Goal: Check status: Check status

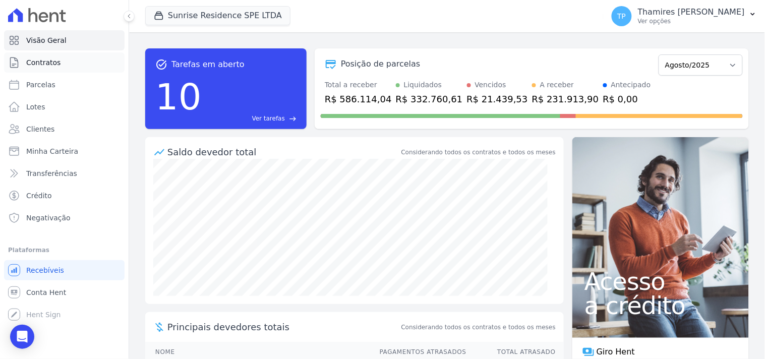
click at [86, 66] on link "Contratos" at bounding box center [64, 62] width 121 height 20
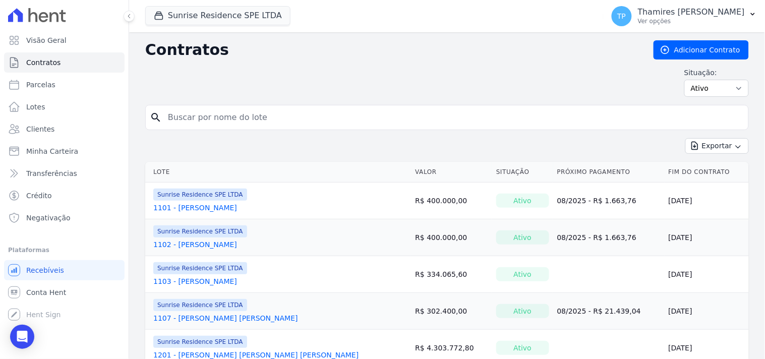
click at [258, 118] on input "search" at bounding box center [453, 117] width 583 height 20
type input "[PERSON_NAME]"
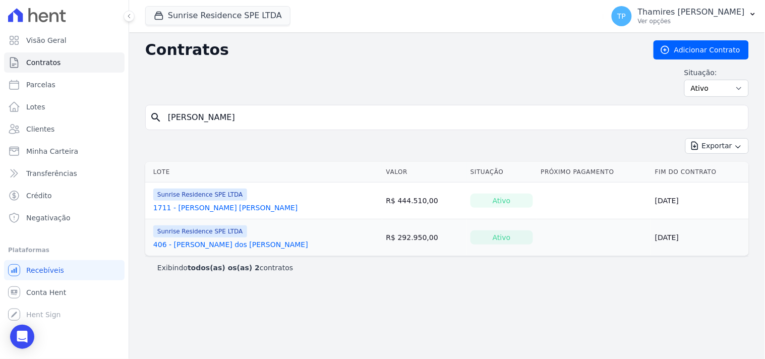
click at [245, 206] on link "1711 - [PERSON_NAME] [PERSON_NAME]" at bounding box center [225, 208] width 145 height 10
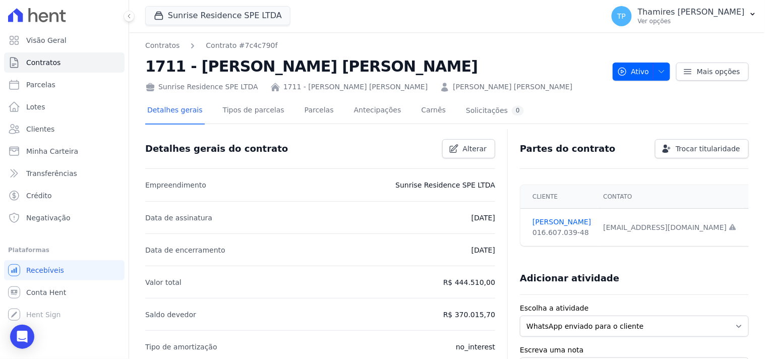
click at [453, 91] on link "[PERSON_NAME] [PERSON_NAME]" at bounding box center [513, 87] width 120 height 11
click at [298, 86] on link "1711 - [PERSON_NAME] [PERSON_NAME]" at bounding box center [355, 87] width 145 height 11
click at [303, 117] on link "Parcelas" at bounding box center [319, 111] width 33 height 27
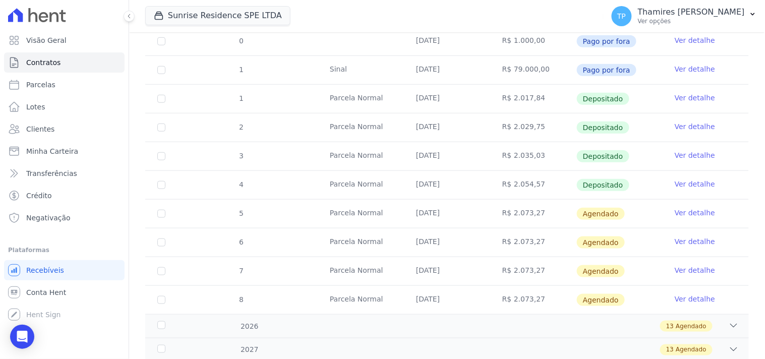
scroll to position [242, 0]
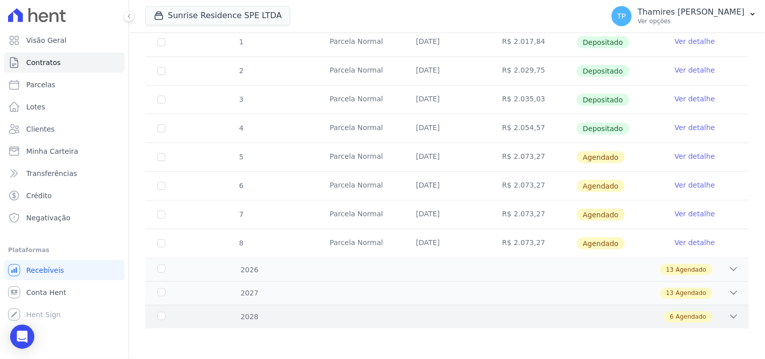
click at [608, 320] on div "6 Agendado" at bounding box center [476, 317] width 525 height 11
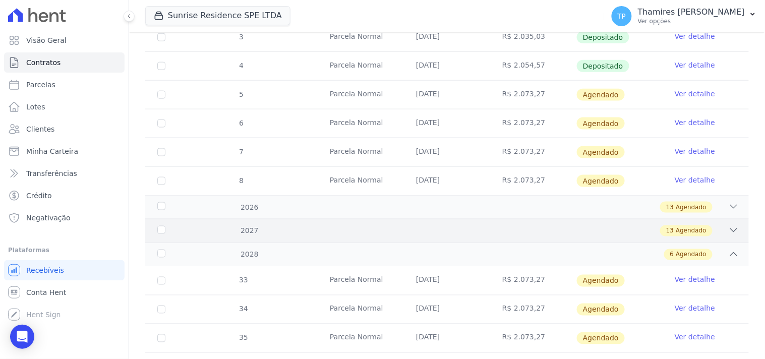
scroll to position [303, 0]
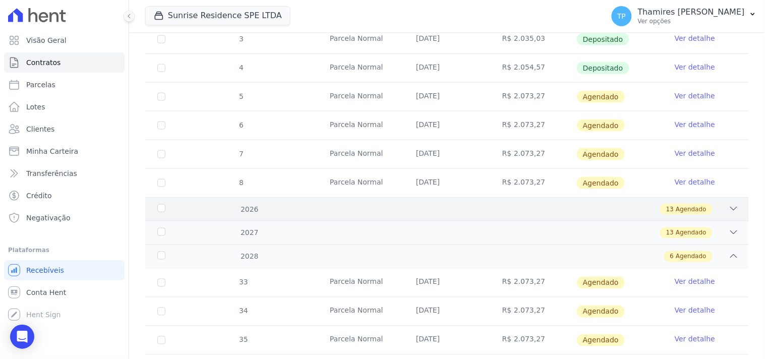
click at [652, 214] on div "13 Agendado" at bounding box center [476, 209] width 525 height 11
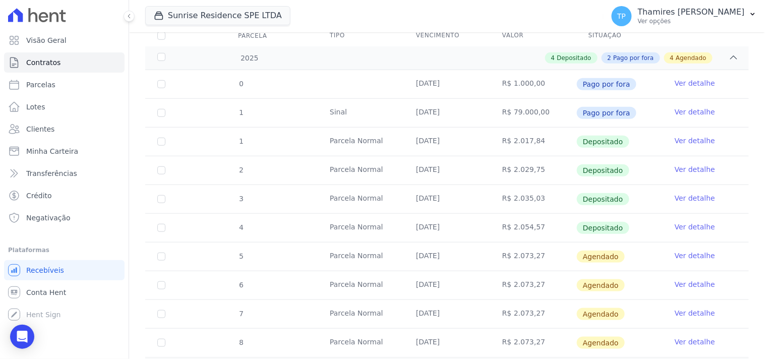
scroll to position [168, 0]
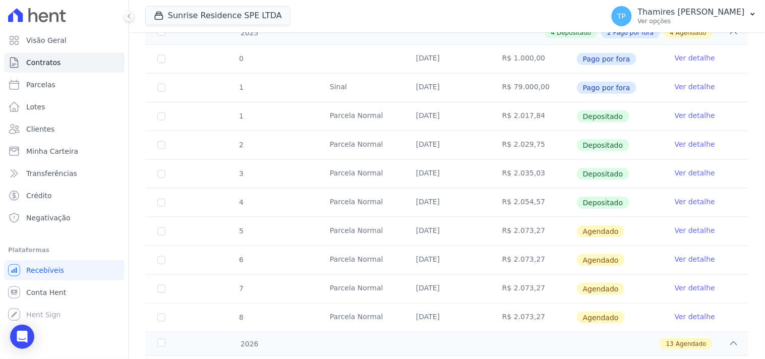
click at [695, 207] on td "Ver detalhe" at bounding box center [706, 203] width 86 height 28
click at [691, 204] on link "Ver detalhe" at bounding box center [695, 202] width 40 height 10
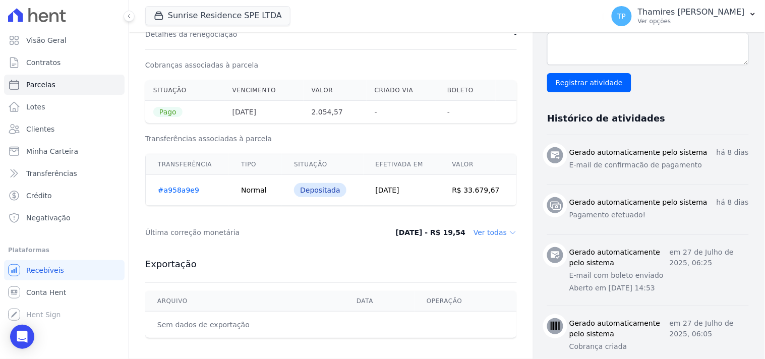
scroll to position [336, 0]
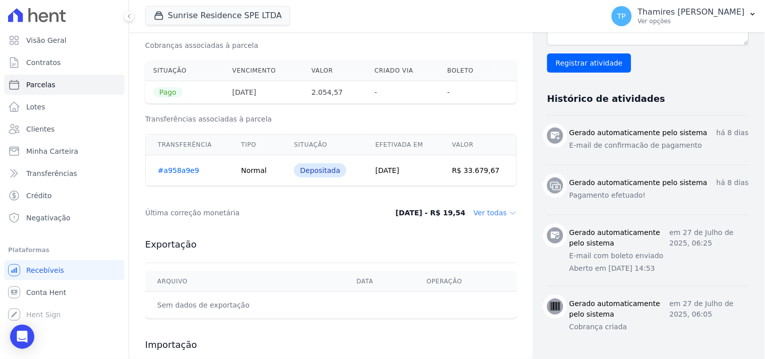
click at [509, 213] on icon at bounding box center [513, 213] width 8 height 8
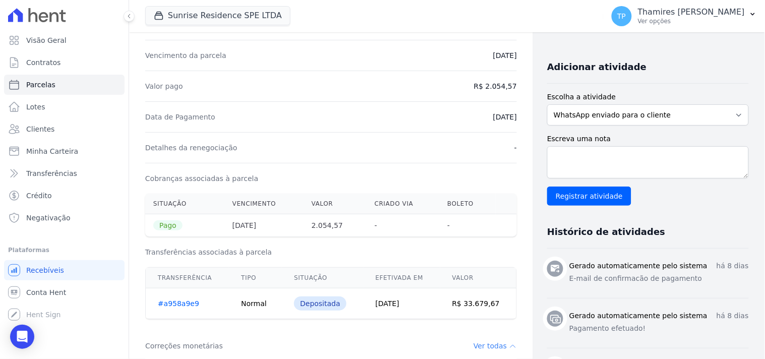
scroll to position [0, 0]
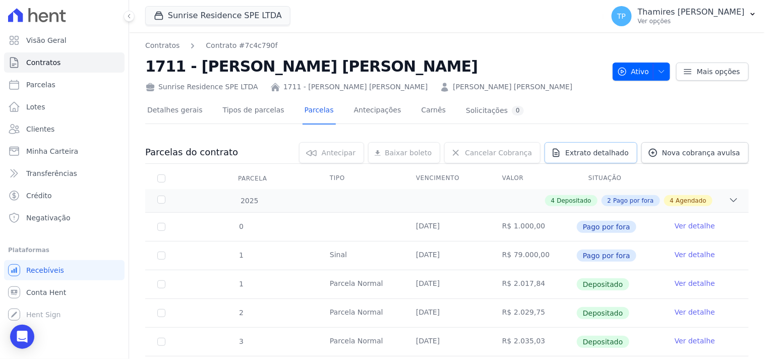
click at [616, 153] on span "Extrato detalhado" at bounding box center [597, 153] width 64 height 10
click at [747, 170] on span "Exportar XLSX" at bounding box center [730, 169] width 58 height 10
click at [69, 43] on link "Visão Geral" at bounding box center [64, 40] width 121 height 20
